Goal: Communication & Community: Share content

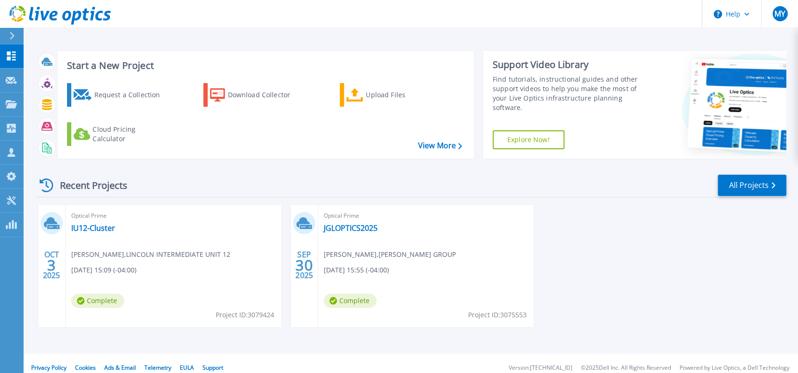
scroll to position [9, 0]
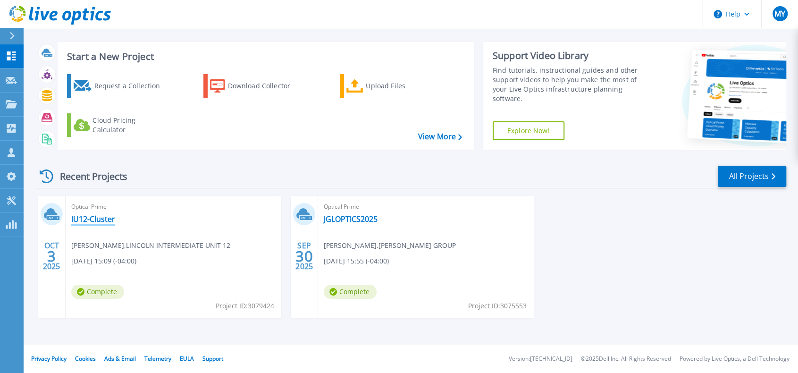
click at [97, 217] on link "IU12-Cluster" at bounding box center [93, 218] width 44 height 9
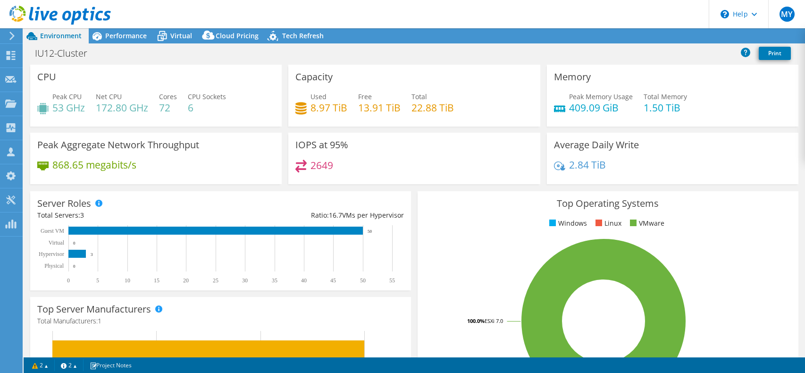
select select "USD"
click at [682, 36] on link "Share" at bounding box center [687, 36] width 39 height 15
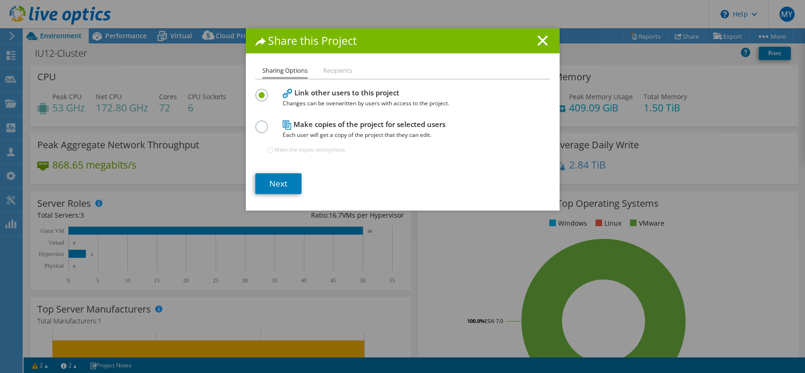
click at [334, 71] on li "Recipients" at bounding box center [337, 71] width 29 height 12
click at [332, 68] on li "Recipients" at bounding box center [337, 71] width 29 height 12
click at [278, 182] on link "Next" at bounding box center [278, 183] width 46 height 21
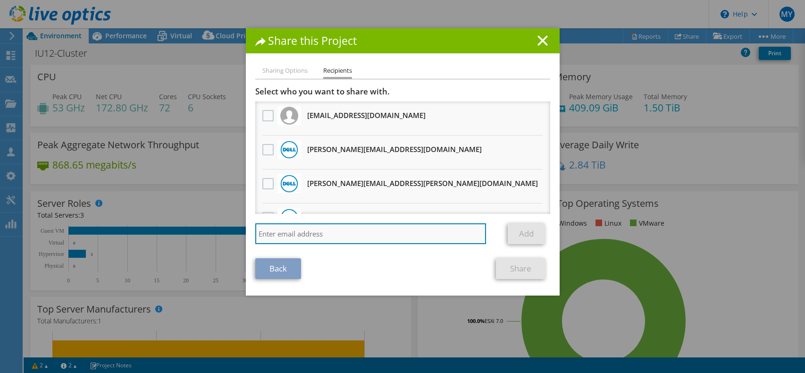
click at [311, 235] on input "search" at bounding box center [370, 233] width 231 height 21
click at [352, 238] on input "colonno" at bounding box center [370, 233] width 231 height 21
click at [330, 235] on input "colonno" at bounding box center [370, 233] width 231 height 21
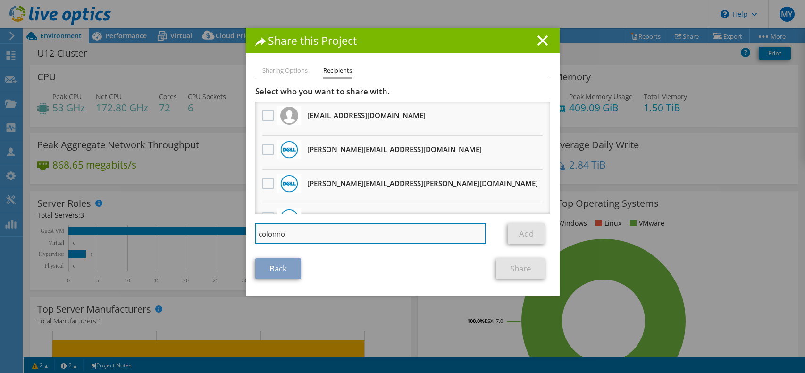
paste input "[PERSON_NAME][EMAIL_ADDRESS][PERSON_NAME][DOMAIN_NAME]"
type input "[PERSON_NAME][EMAIL_ADDRESS][PERSON_NAME][DOMAIN_NAME]"
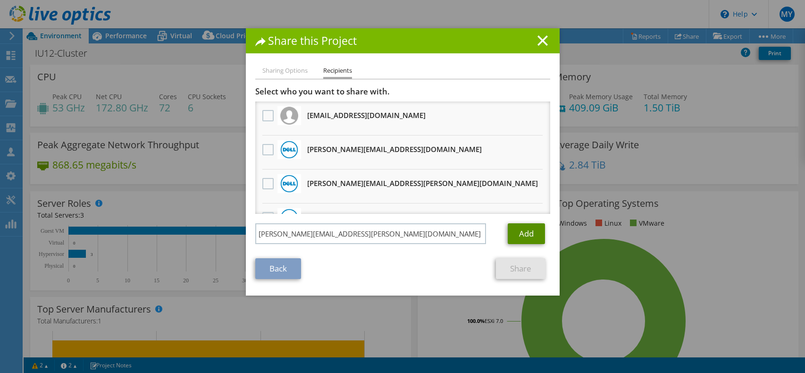
click at [518, 237] on link "Add" at bounding box center [526, 233] width 37 height 21
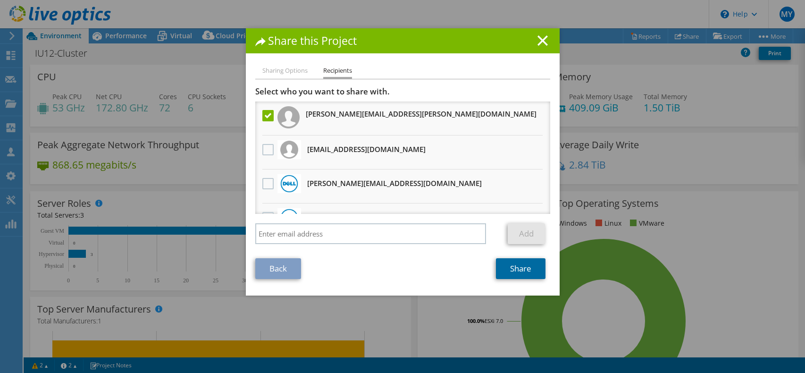
click at [503, 271] on link "Share" at bounding box center [521, 268] width 50 height 21
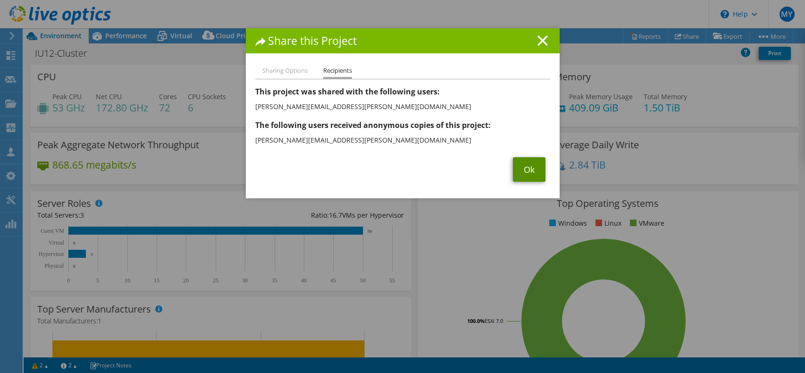
click at [529, 177] on link "Ok" at bounding box center [529, 169] width 33 height 25
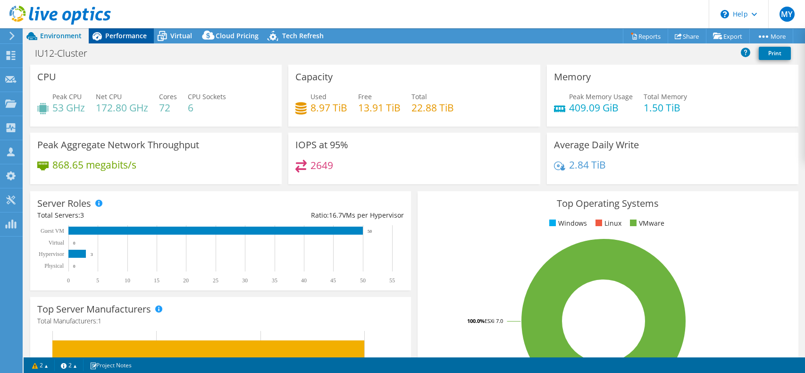
click at [112, 37] on span "Performance" at bounding box center [126, 35] width 42 height 9
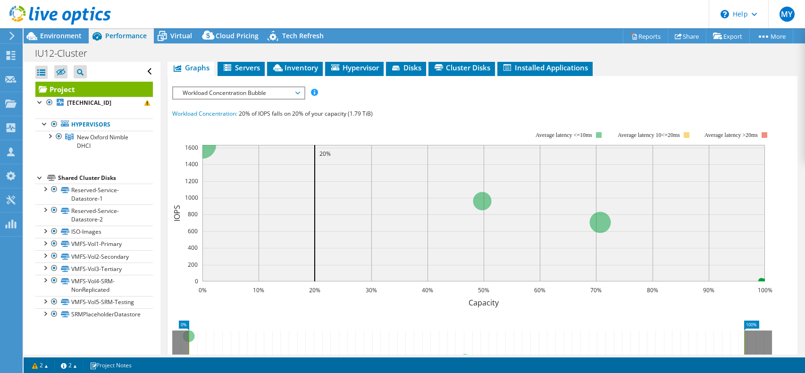
scroll to position [94, 0]
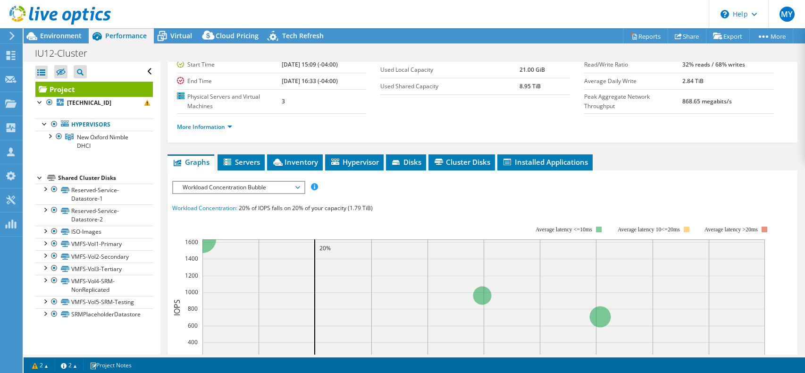
click at [295, 185] on span "Workload Concentration Bubble" at bounding box center [238, 187] width 121 height 11
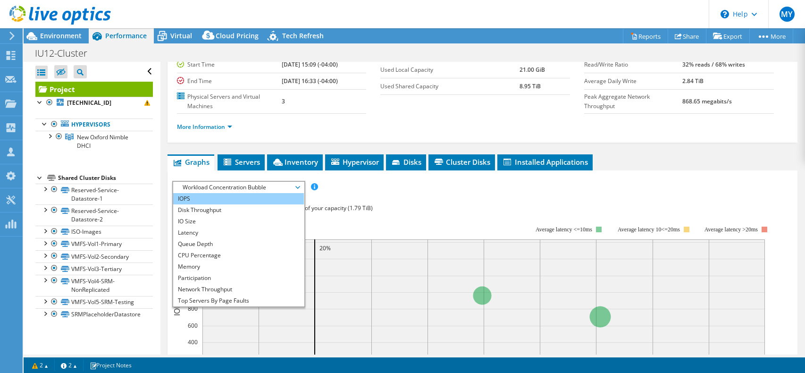
click at [243, 193] on li "IOPS" at bounding box center [238, 198] width 131 height 11
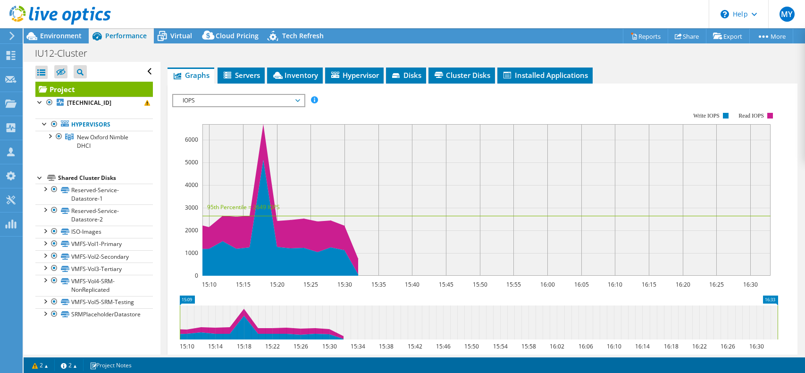
scroll to position [189, 0]
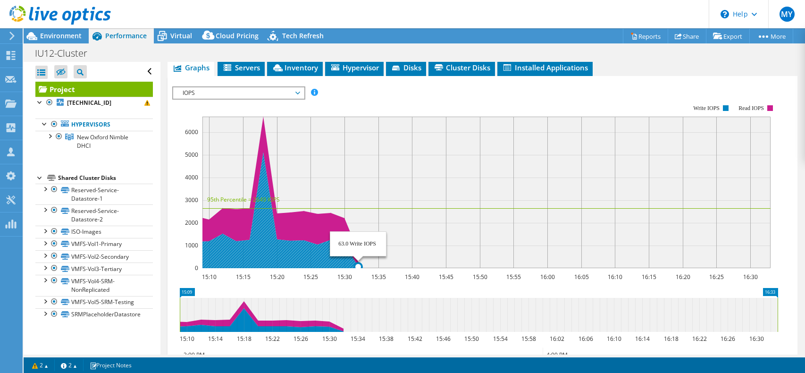
drag, startPoint x: 311, startPoint y: 183, endPoint x: 438, endPoint y: 167, distance: 127.4
click at [445, 171] on rect at bounding box center [486, 192] width 568 height 151
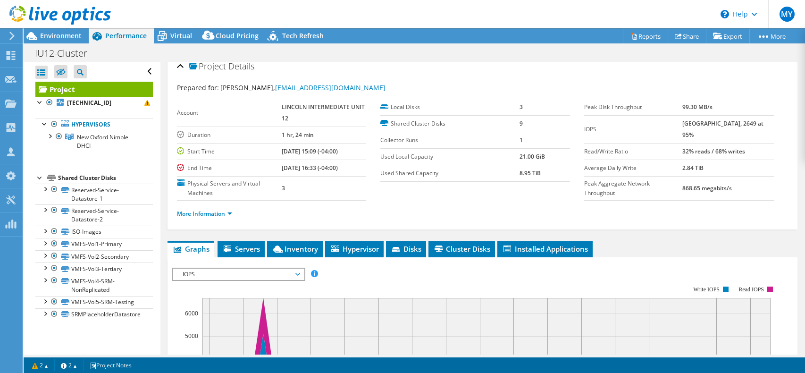
scroll to position [0, 0]
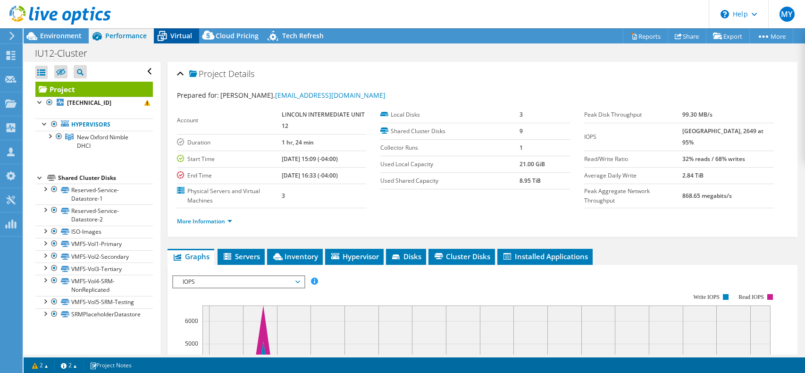
click at [175, 33] on span "Virtual" at bounding box center [181, 35] width 22 height 9
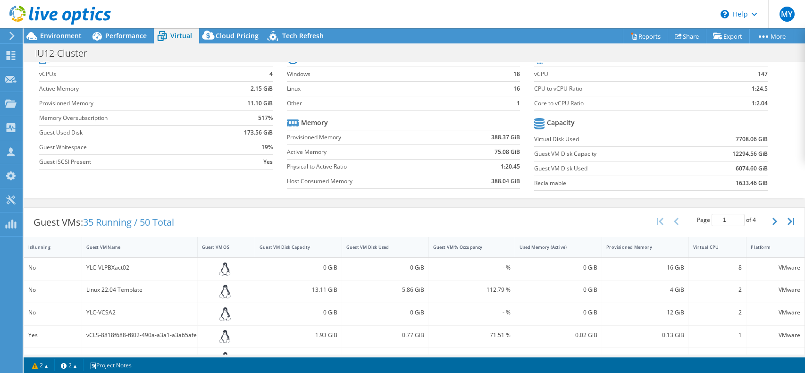
scroll to position [47, 0]
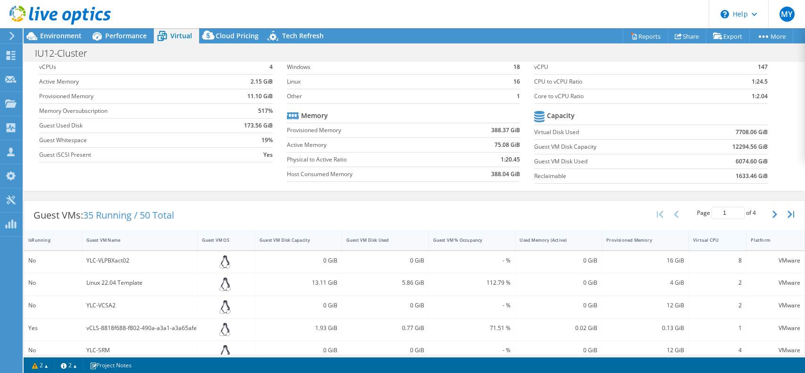
click at [705, 237] on div "Virtual CPU" at bounding box center [712, 240] width 38 height 6
click at [701, 237] on div "Virtual CPU" at bounding box center [712, 240] width 38 height 6
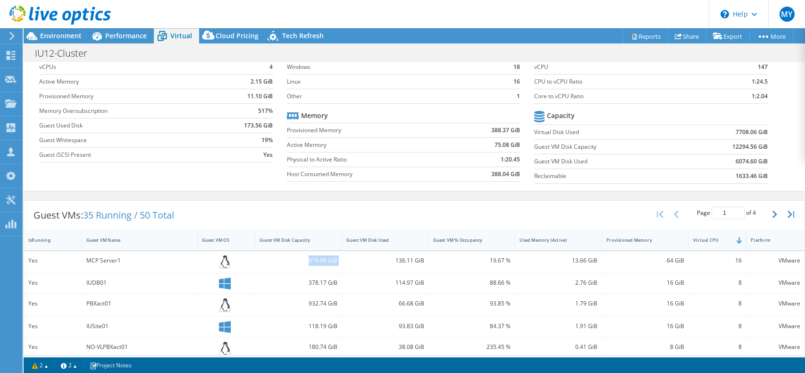
drag, startPoint x: 296, startPoint y: 260, endPoint x: 351, endPoint y: 258, distance: 54.8
click at [351, 258] on div "Yes MCP Server1 879.98 GiB 136.11 GiB 19.67 % 13.66 GiB 64 GiB 16 VMware" at bounding box center [414, 262] width 780 height 22
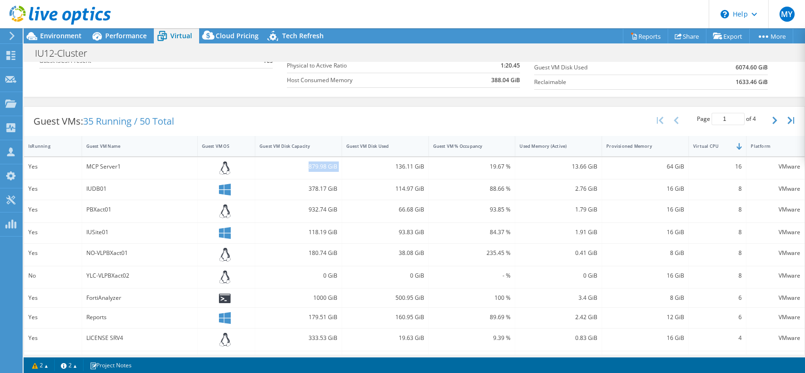
scroll to position [142, 0]
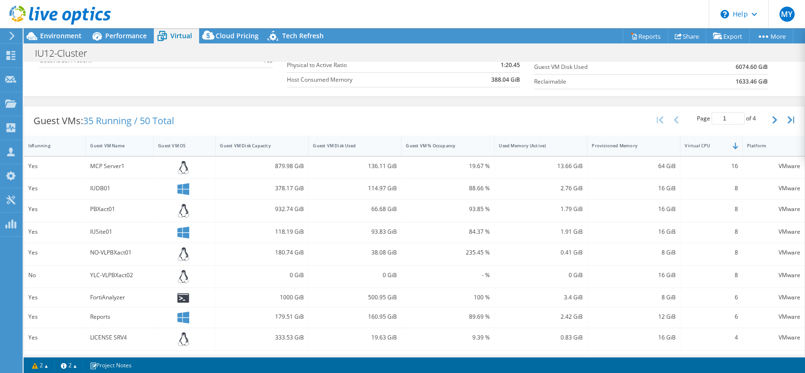
drag, startPoint x: 195, startPoint y: 144, endPoint x: 148, endPoint y: 143, distance: 46.7
click at [148, 143] on div at bounding box center [153, 145] width 17 height 20
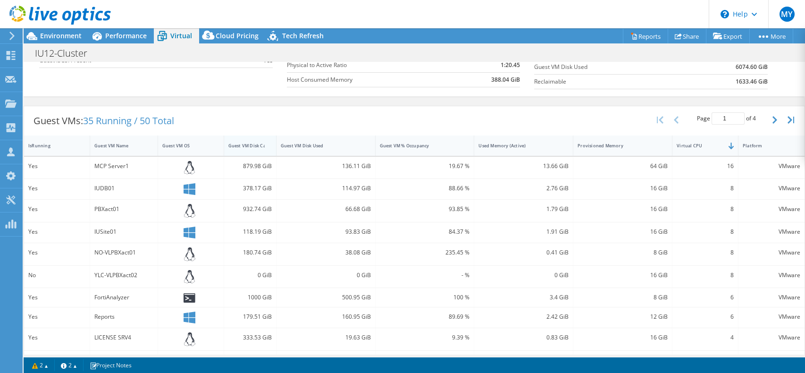
drag, startPoint x: 305, startPoint y: 139, endPoint x: 266, endPoint y: 140, distance: 39.6
click at [268, 140] on div at bounding box center [276, 145] width 17 height 20
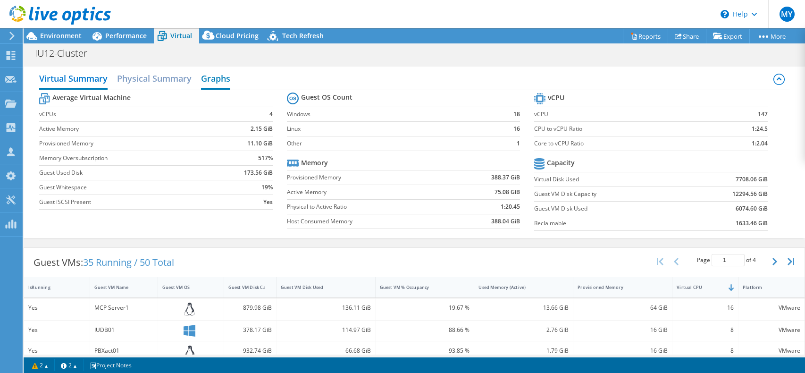
click at [219, 81] on h2 "Graphs" at bounding box center [215, 79] width 29 height 21
